Goal: Check status: Check status

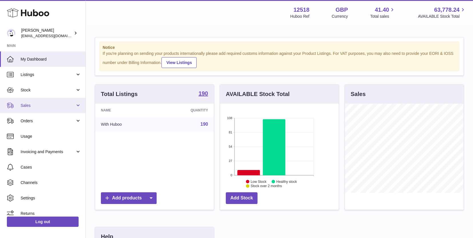
scroll to position [89, 119]
click at [24, 107] on span "Sales" at bounding box center [48, 105] width 55 height 5
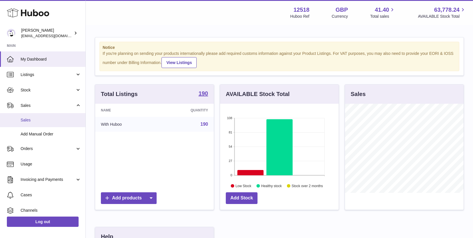
click at [30, 121] on span "Sales" at bounding box center [51, 120] width 61 height 5
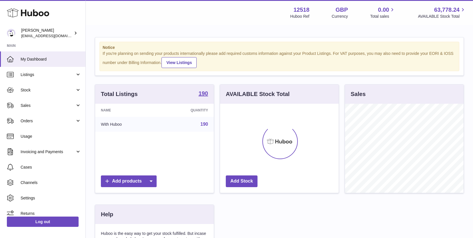
scroll to position [89, 119]
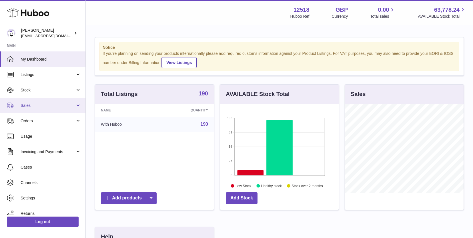
click at [33, 107] on span "Sales" at bounding box center [48, 105] width 55 height 5
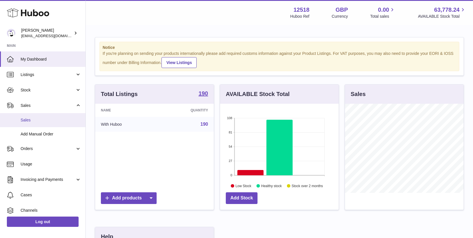
click at [31, 120] on span "Sales" at bounding box center [51, 120] width 61 height 5
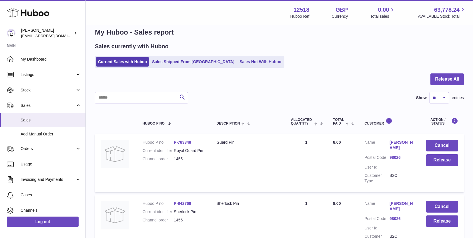
scroll to position [9, 0]
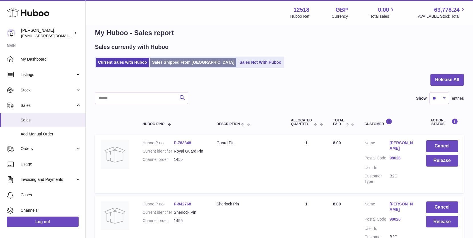
click at [176, 63] on link "Sales Shipped From Huboo" at bounding box center [193, 62] width 86 height 9
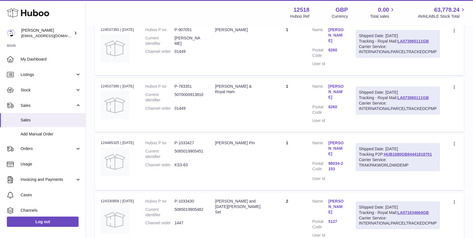
scroll to position [461, 0]
click at [415, 153] on link "HUB1080GB84441818701" at bounding box center [408, 155] width 48 height 5
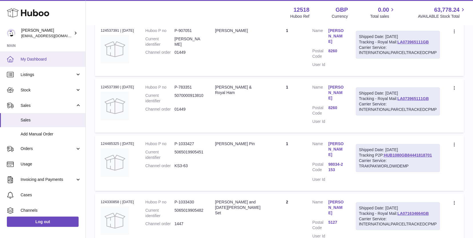
click at [34, 59] on span "My Dashboard" at bounding box center [51, 59] width 61 height 5
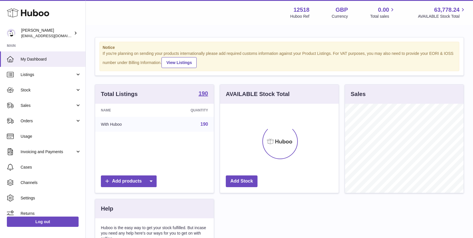
scroll to position [89, 119]
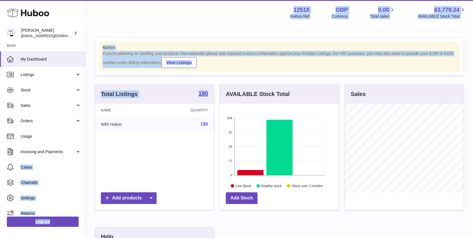
drag, startPoint x: 85, startPoint y: 158, endPoint x: 85, endPoint y: 186, distance: 27.7
click at [87, 187] on div "Huboo Caitlin Derer caitlin@fancylamp.co Main My Dashboard Listings Not with Hu…" at bounding box center [236, 187] width 473 height 375
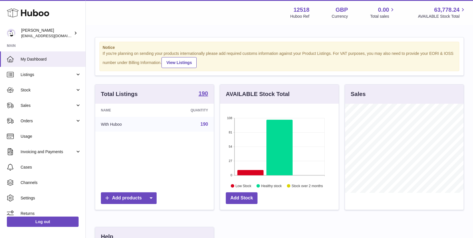
click at [88, 120] on div "Notice If you're planning on sending your products internationally please add r…" at bounding box center [279, 184] width 387 height 316
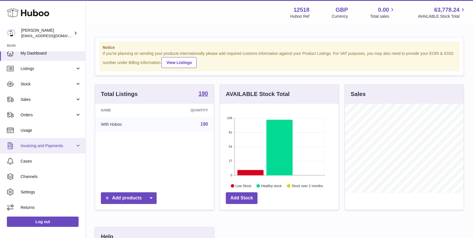
click at [74, 144] on span "Invoicing and Payments" at bounding box center [48, 145] width 55 height 5
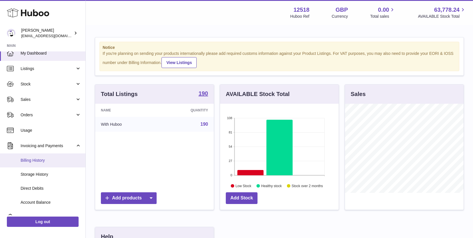
click at [39, 161] on span "Billing History" at bounding box center [51, 160] width 61 height 5
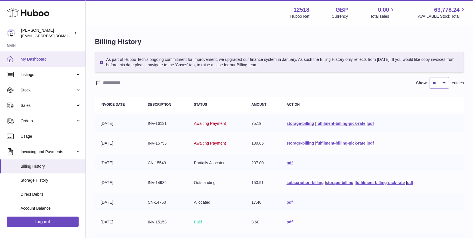
click at [34, 57] on span "My Dashboard" at bounding box center [51, 59] width 61 height 5
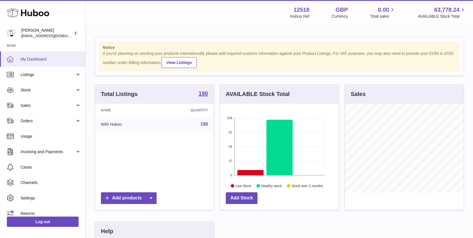
scroll to position [89, 119]
